Goal: Find contact information: Find contact information

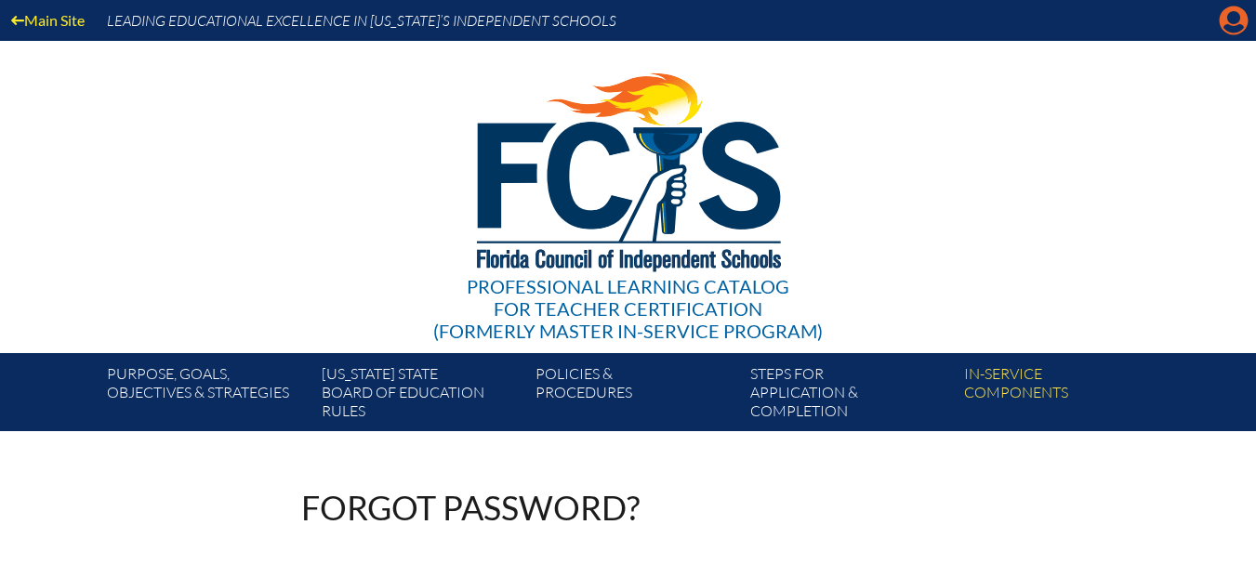
click at [1245, 16] on icon at bounding box center [1233, 21] width 29 height 29
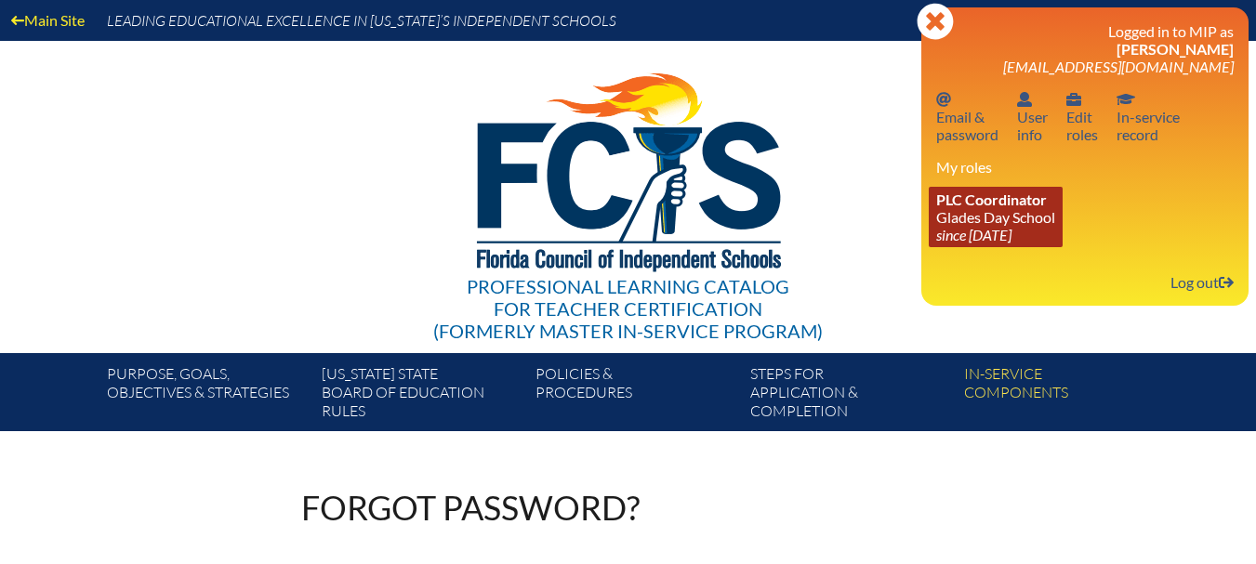
click at [1015, 219] on link "PLC Coordinator [GEOGRAPHIC_DATA] since [DATE]" at bounding box center [995, 217] width 134 height 60
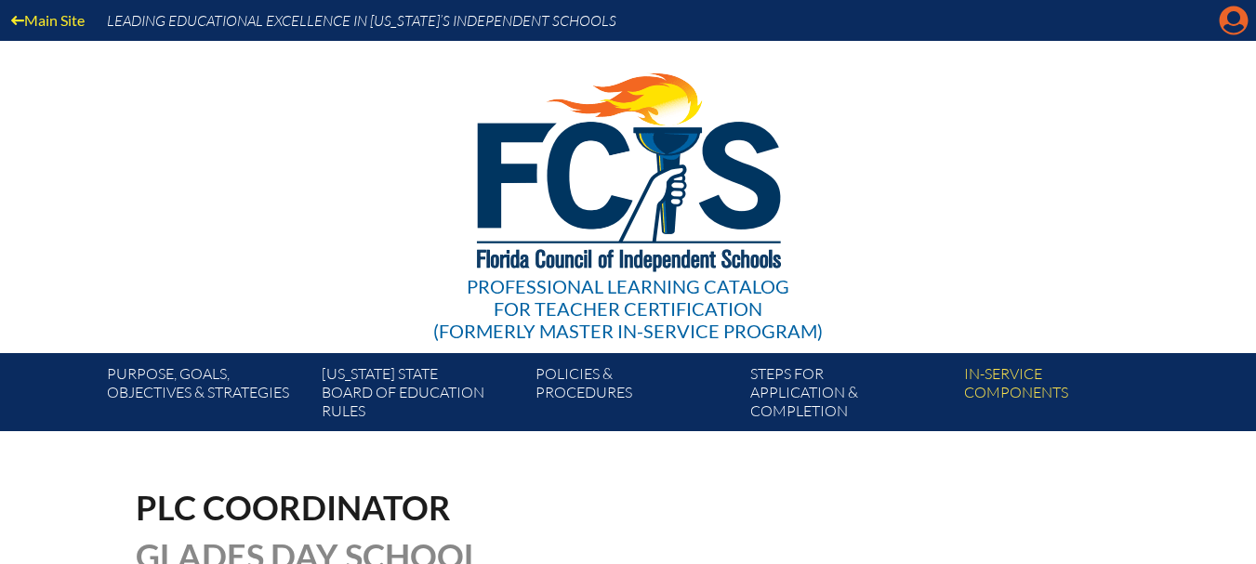
click at [1229, 23] on icon at bounding box center [1233, 21] width 29 height 29
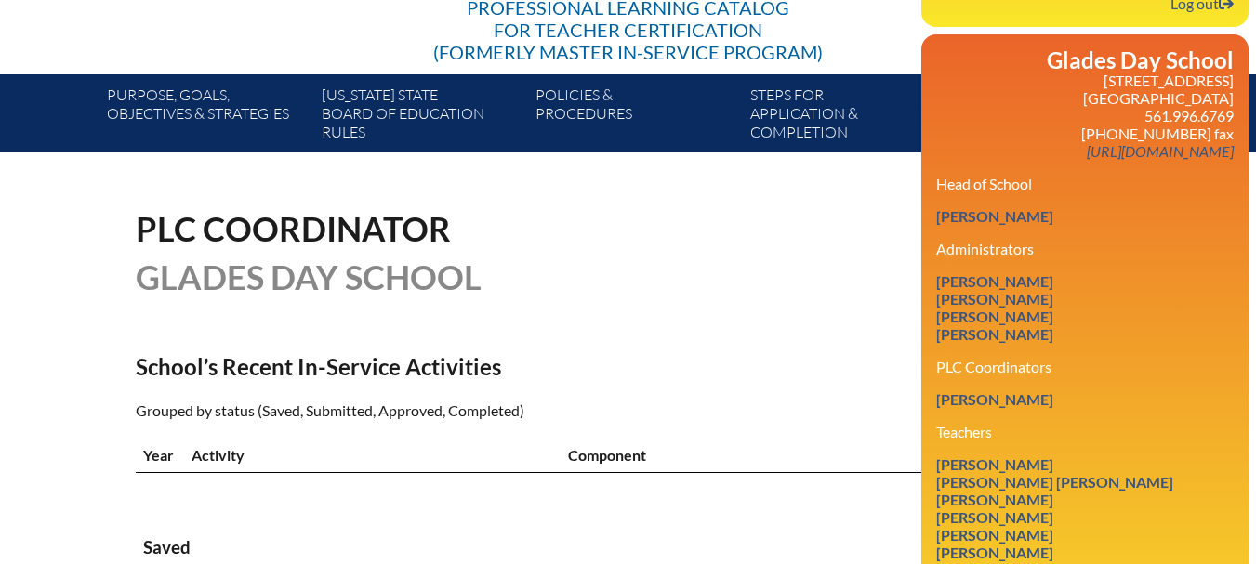
scroll to position [372, 0]
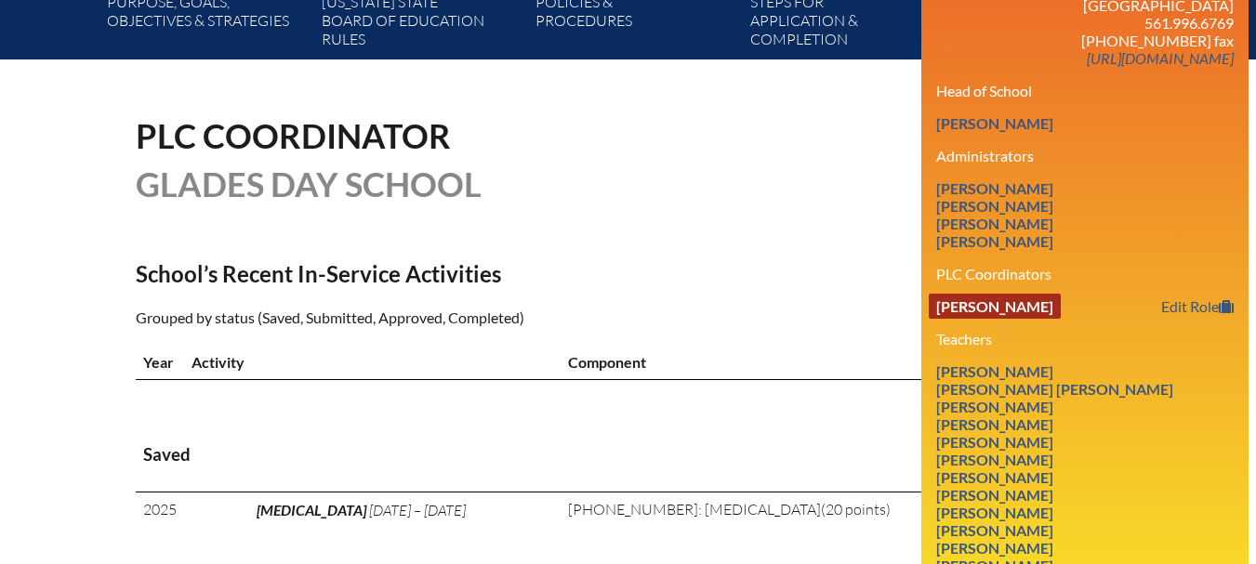
click at [992, 297] on link "Teresa Ruiz" at bounding box center [994, 306] width 132 height 25
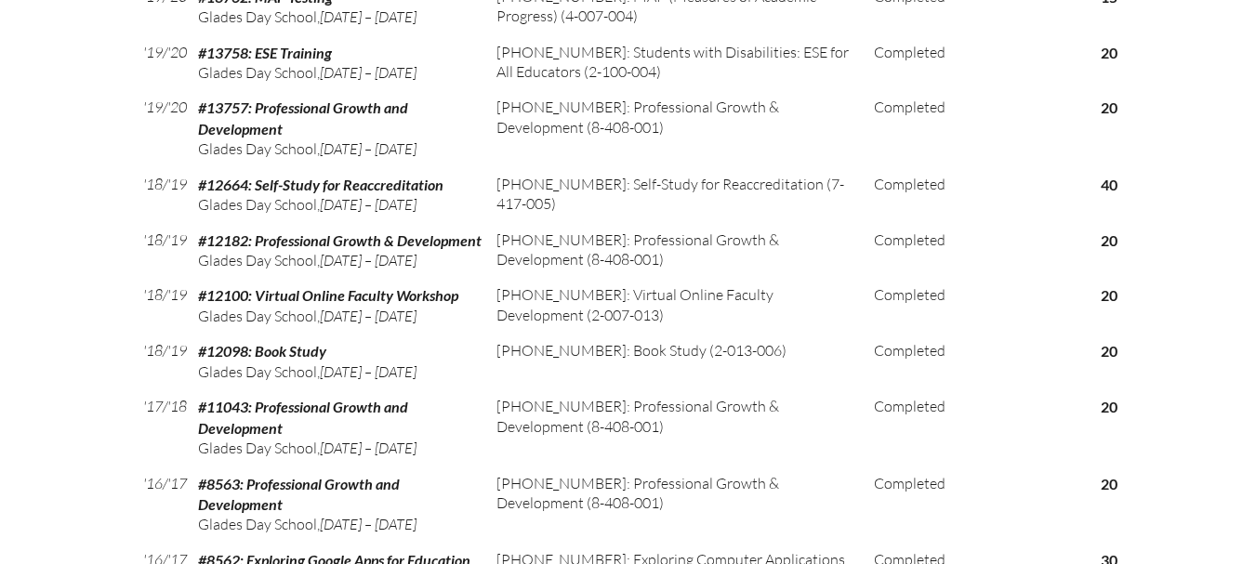
scroll to position [2881, 0]
